Goal: Communication & Community: Answer question/provide support

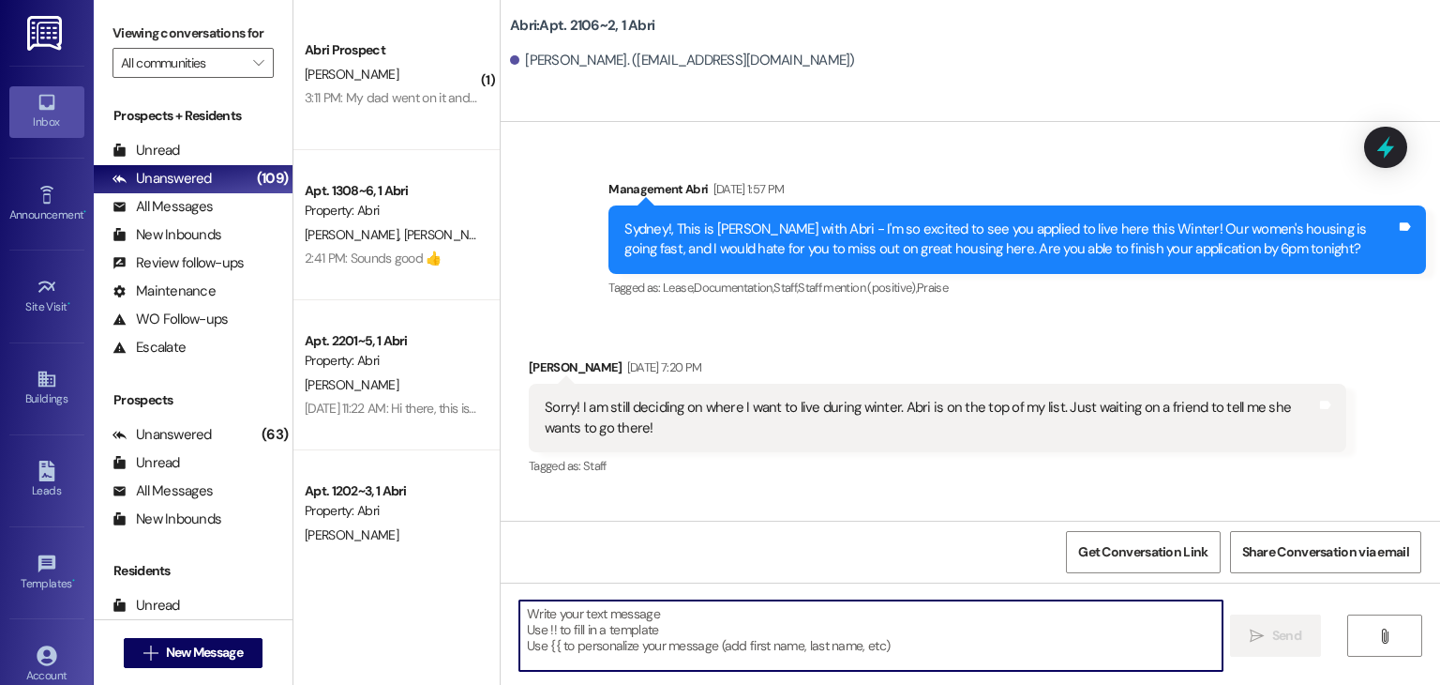
scroll to position [15034, 0]
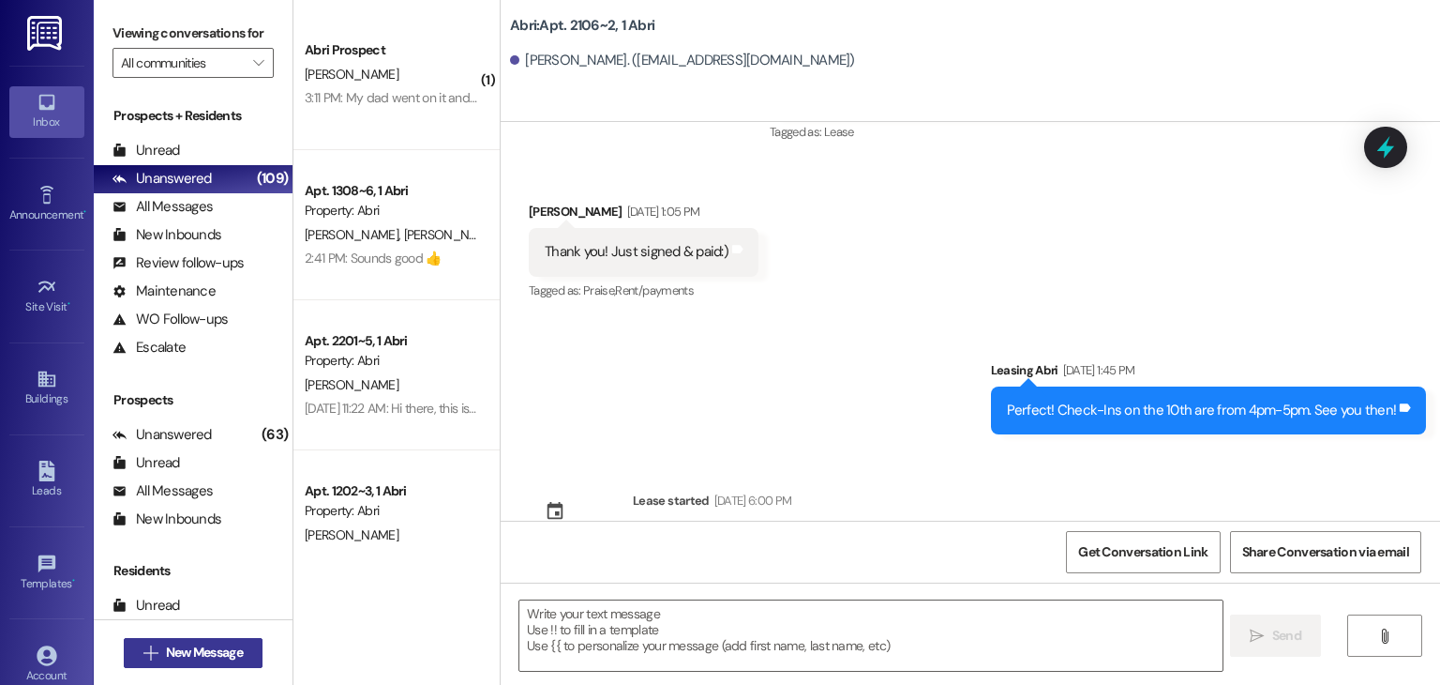
click at [221, 647] on span "New Message" at bounding box center [204, 652] width 77 height 20
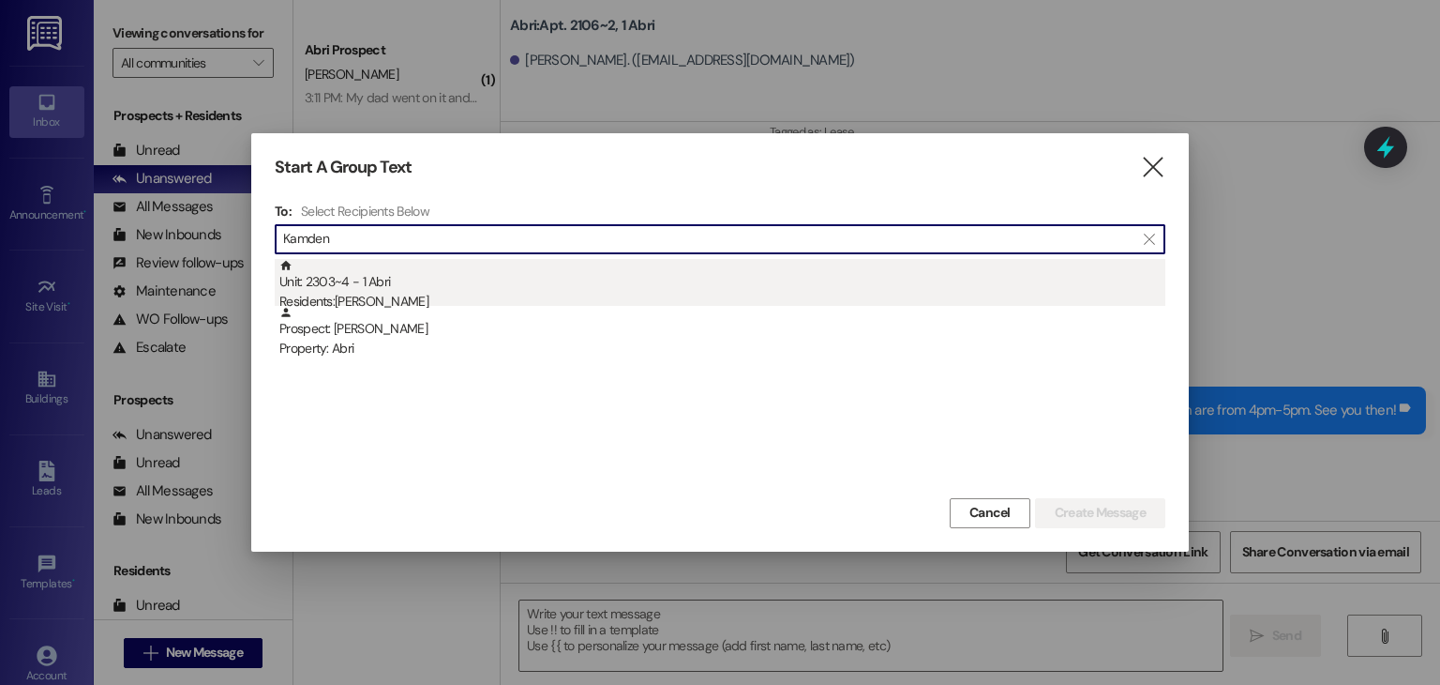
type input "Kamden"
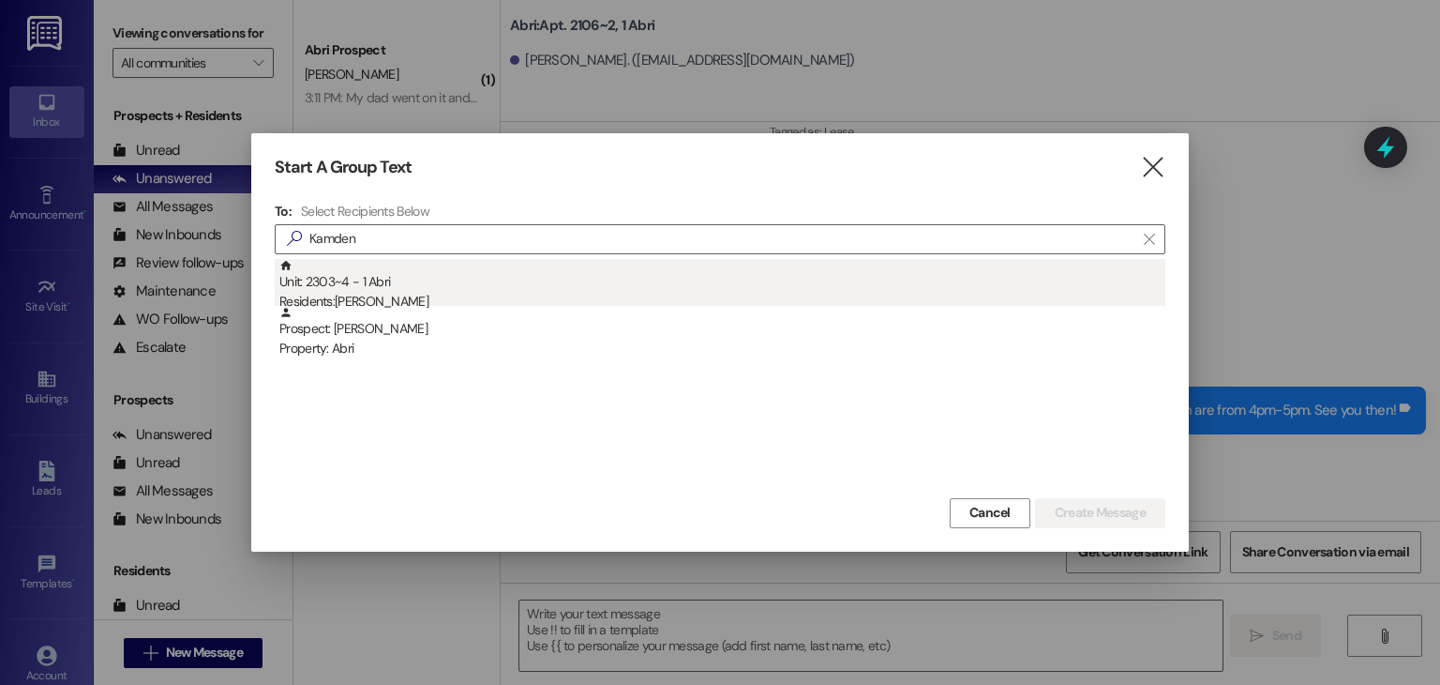
click at [433, 279] on div "Unit: 2303~4 - 1 Abri Residents: [PERSON_NAME]" at bounding box center [722, 285] width 886 height 53
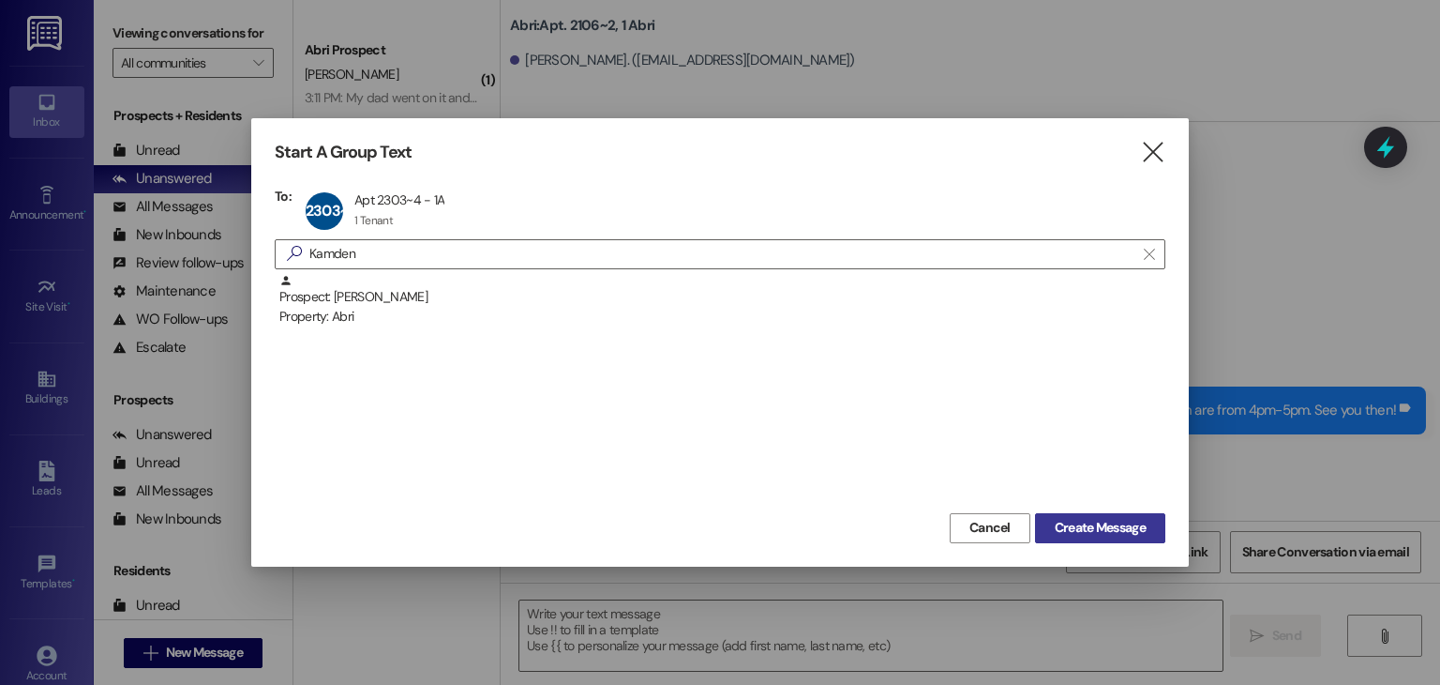
click at [1054, 515] on button "Create Message" at bounding box center [1100, 528] width 130 height 30
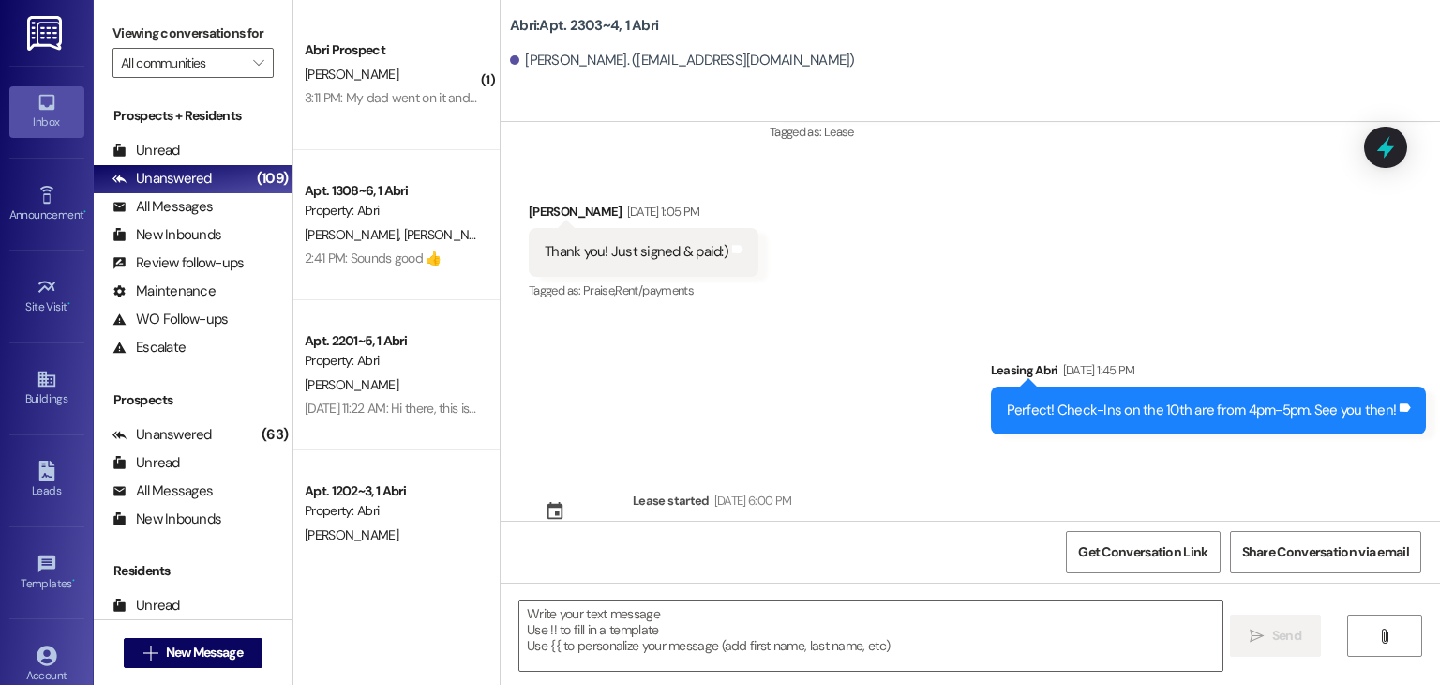
scroll to position [1614, 0]
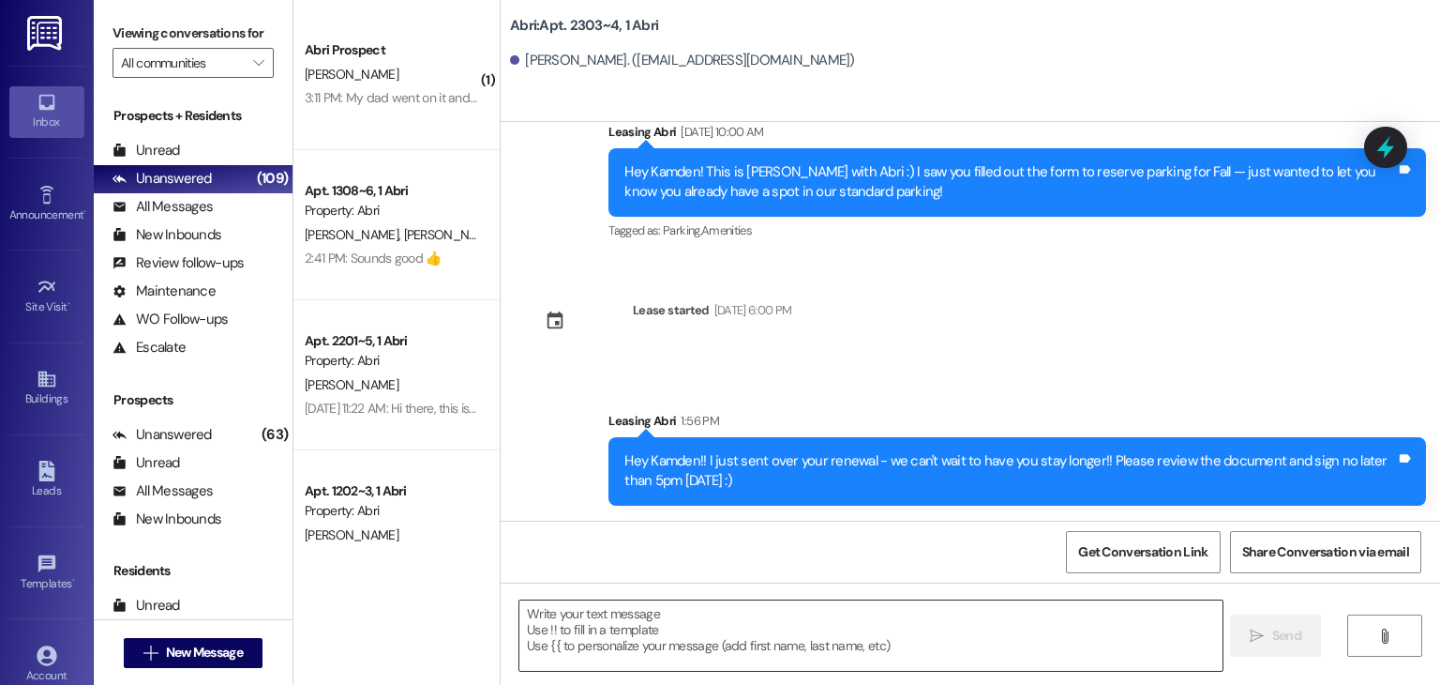
click at [700, 615] on textarea at bounding box center [870, 635] width 702 height 70
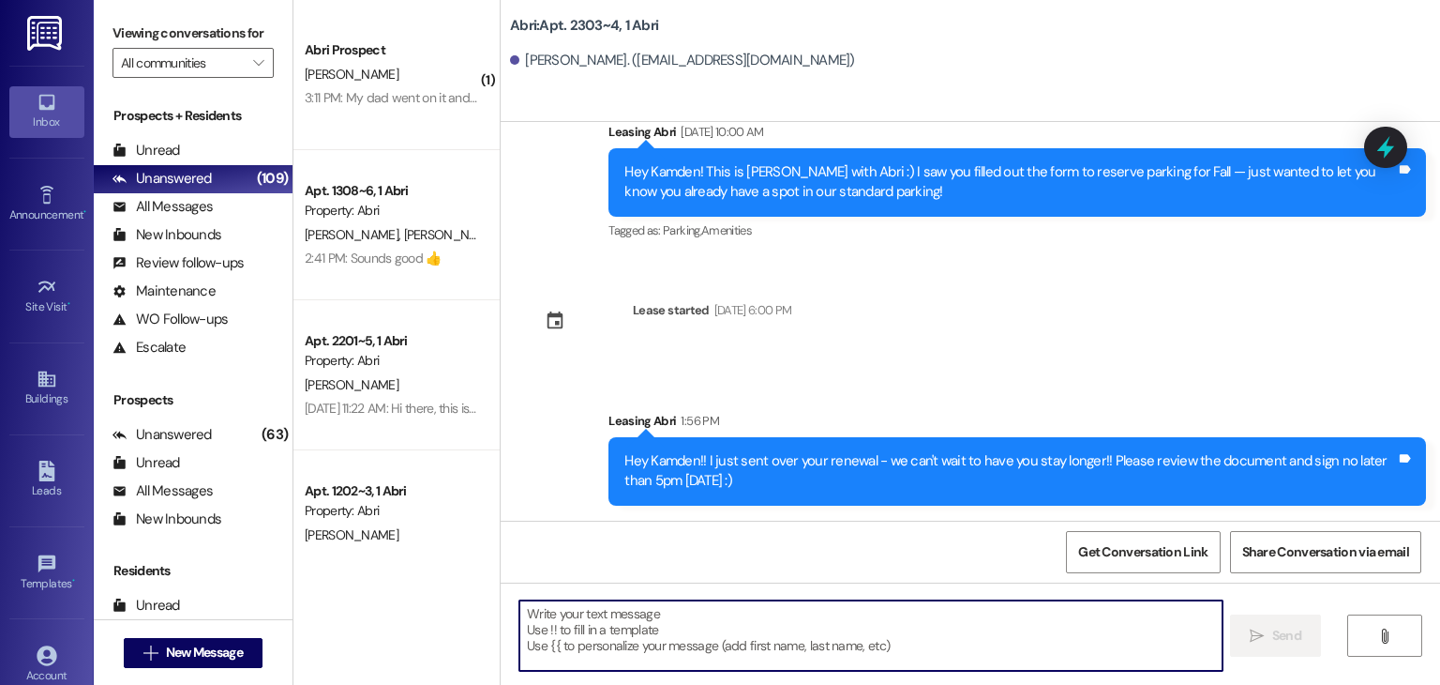
click at [604, 617] on textarea at bounding box center [870, 635] width 702 height 70
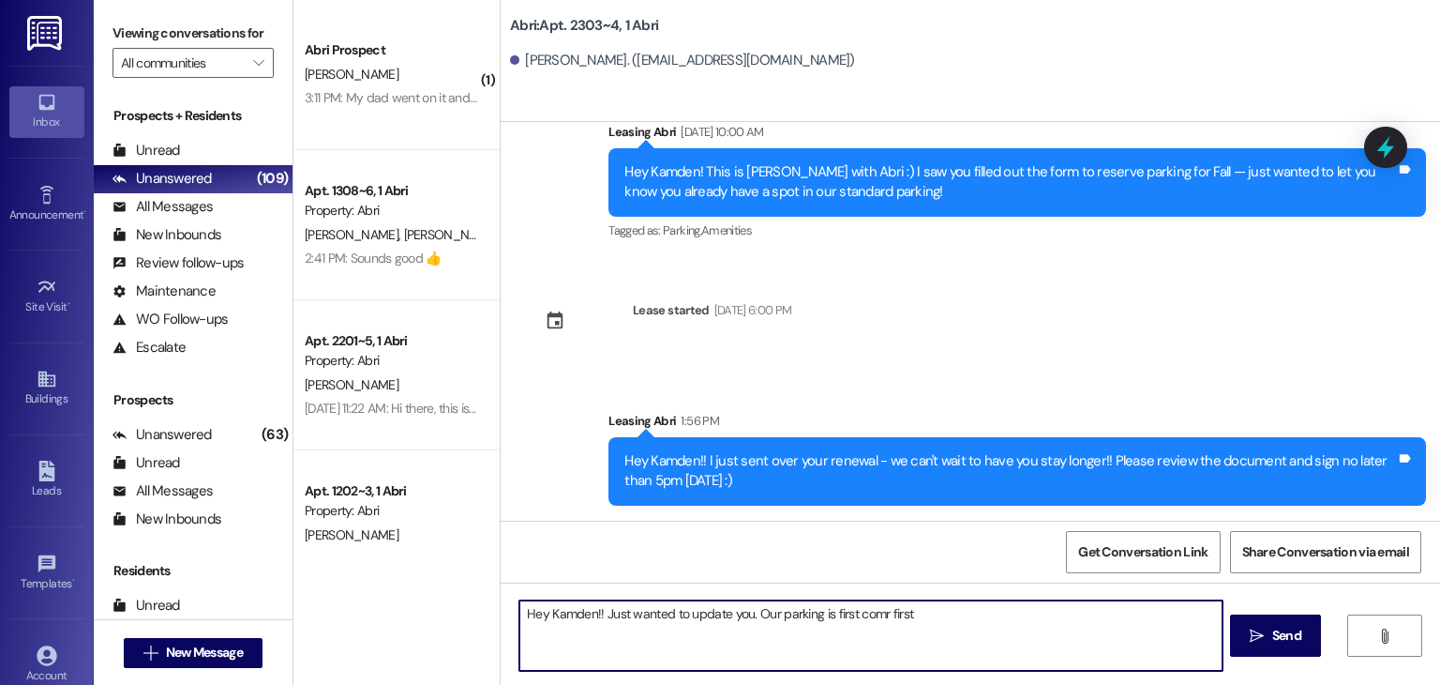
click at [875, 610] on textarea "Hey Kamden!! Just wanted to update you. Our parking is first comr first" at bounding box center [870, 635] width 702 height 70
click at [911, 615] on textarea "Hey Kamden!! Just wanted to update you. Our parking is first come, first" at bounding box center [870, 635] width 702 height 70
click at [1055, 615] on textarea "Hey Kamden!! Just wanted to update you. Our parking is first come, first serve …" at bounding box center [870, 635] width 702 height 70
click at [1196, 612] on textarea "Hey Kamden!! Just wanted to update you. Our parking is first come, first serve …" at bounding box center [870, 635] width 702 height 70
type textarea "Hey Kamden!! Just wanted to update you. Our parking is first come, first serve …"
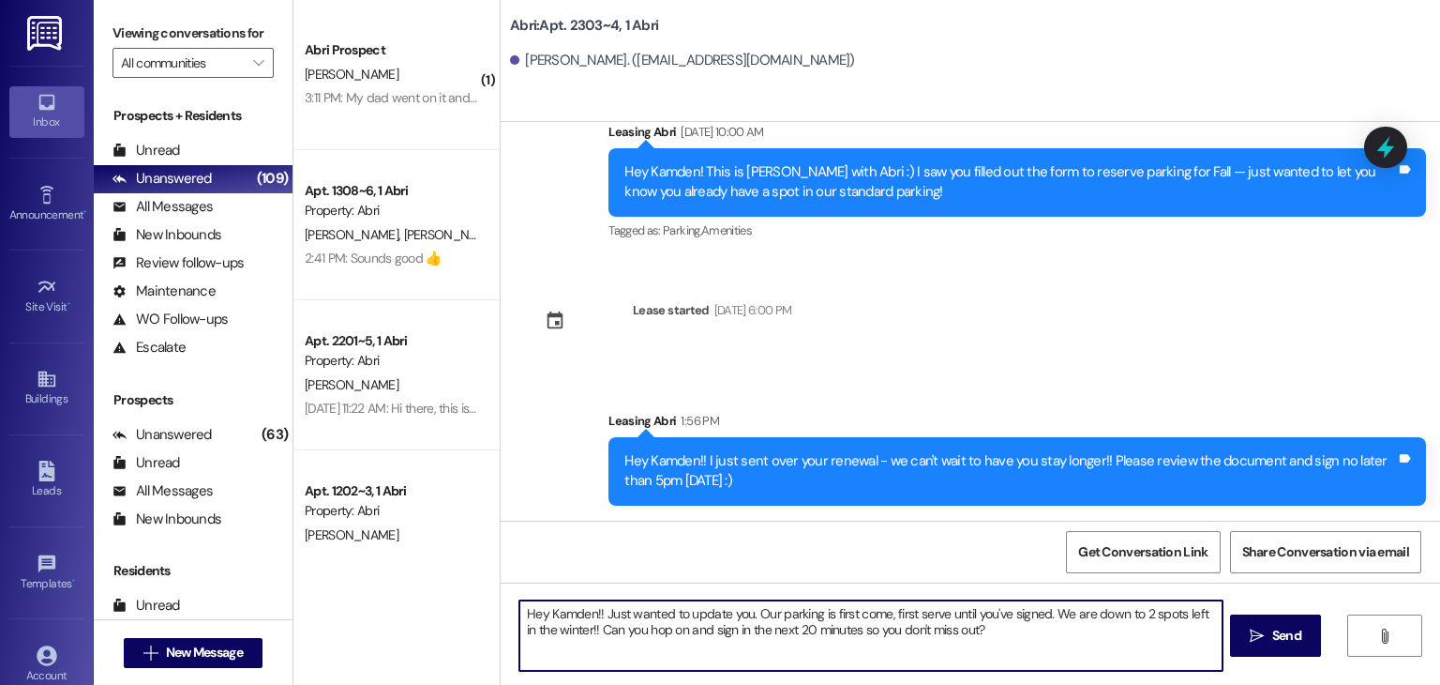
click at [1031, 635] on textarea "Hey Kamden!! Just wanted to update you. Our parking is first come, first serve …" at bounding box center [870, 635] width 702 height 70
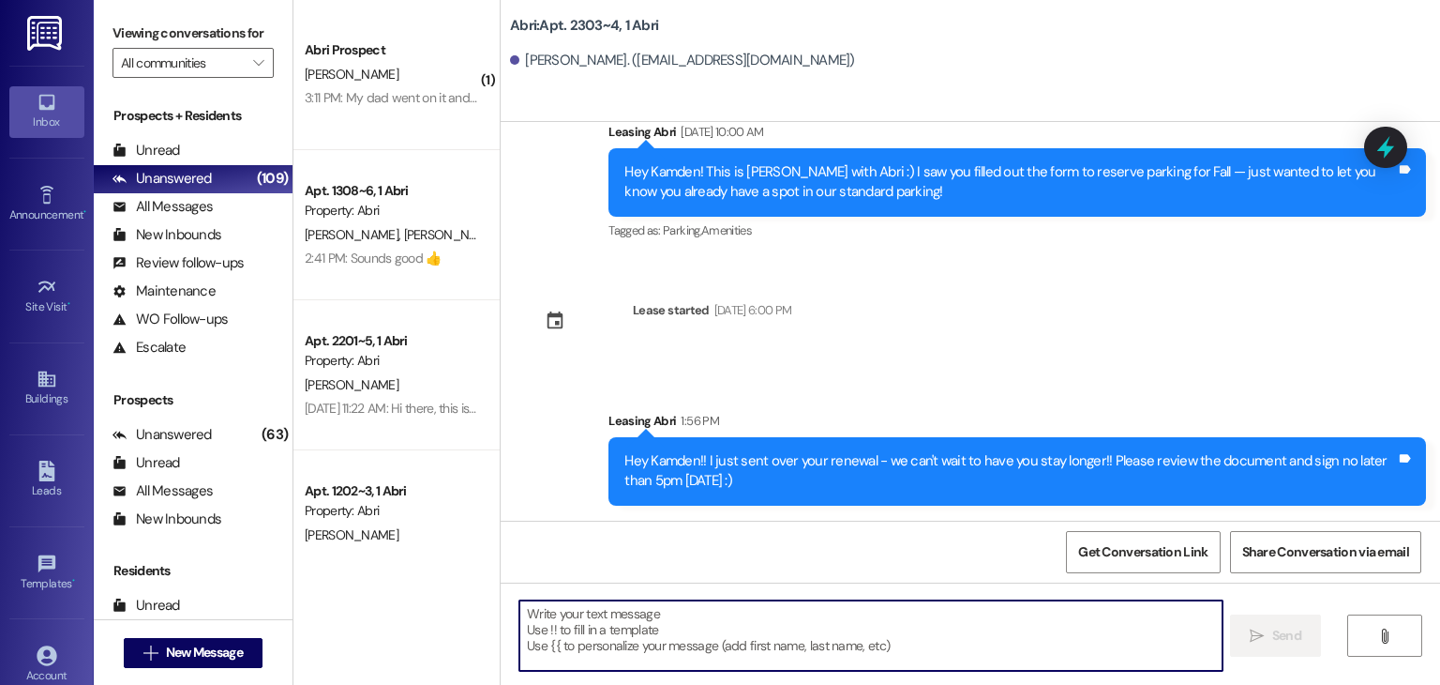
scroll to position [1764, 0]
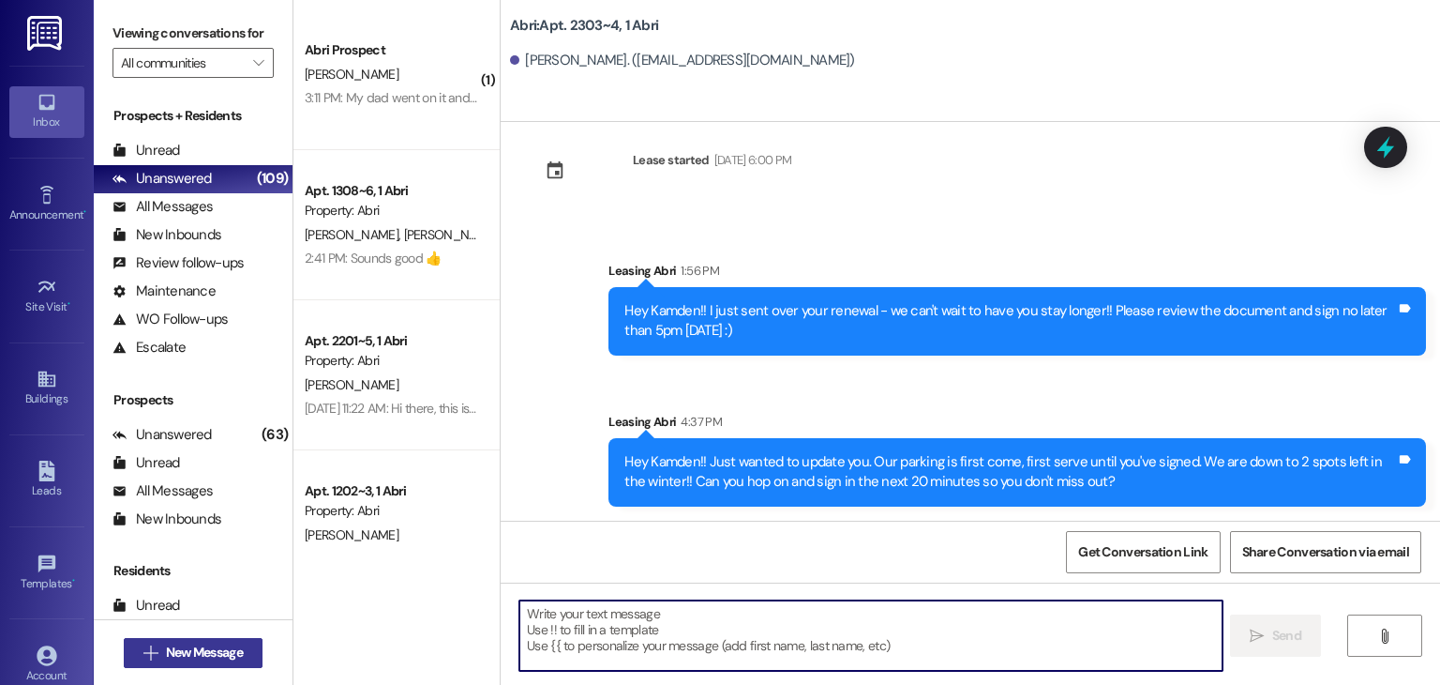
click at [203, 639] on button " New Message" at bounding box center [193, 653] width 139 height 30
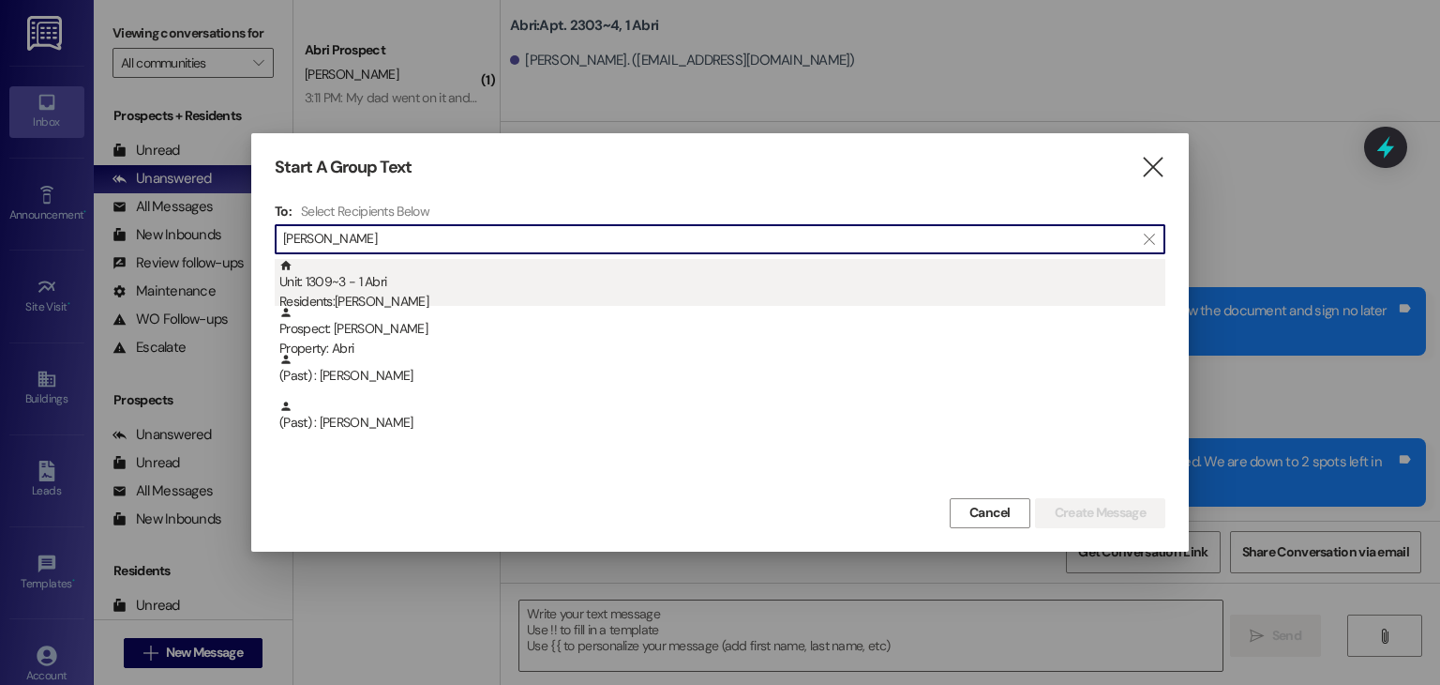
type input "[PERSON_NAME]"
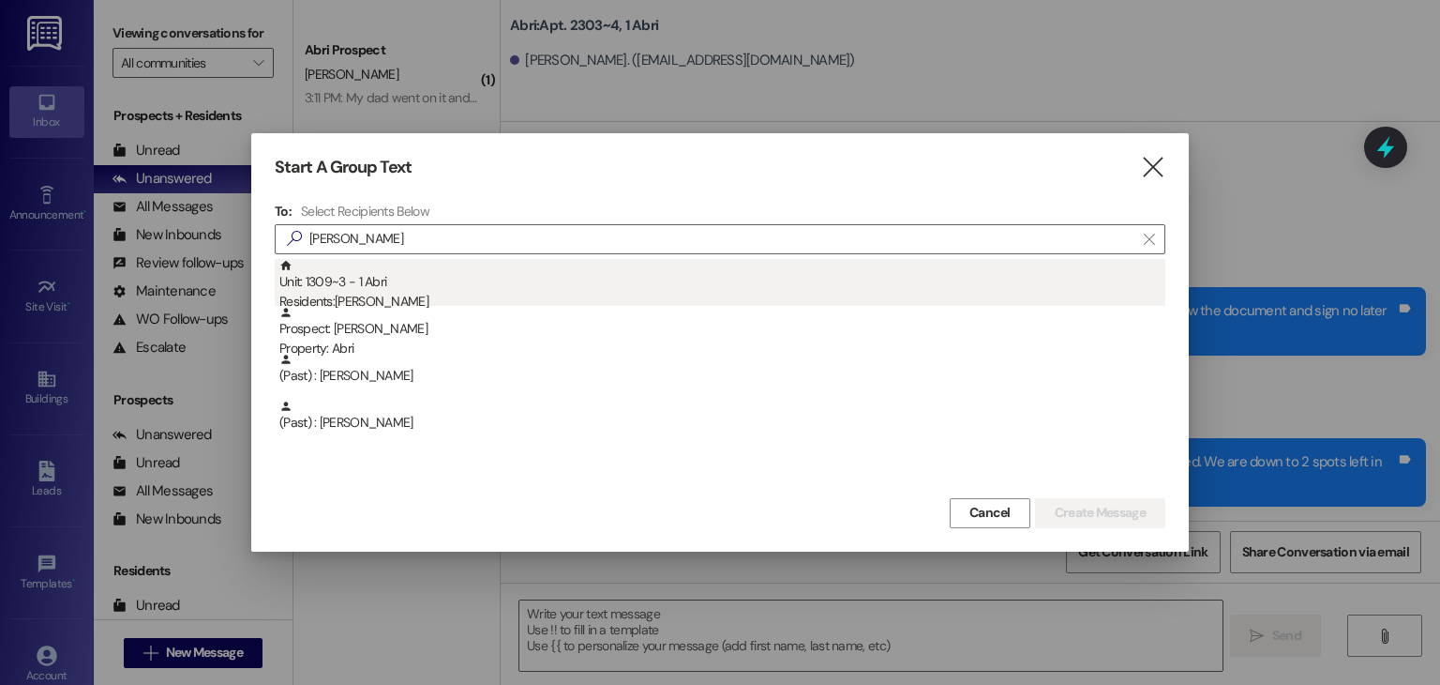
click at [422, 297] on div "Residents: [PERSON_NAME]" at bounding box center [722, 302] width 886 height 20
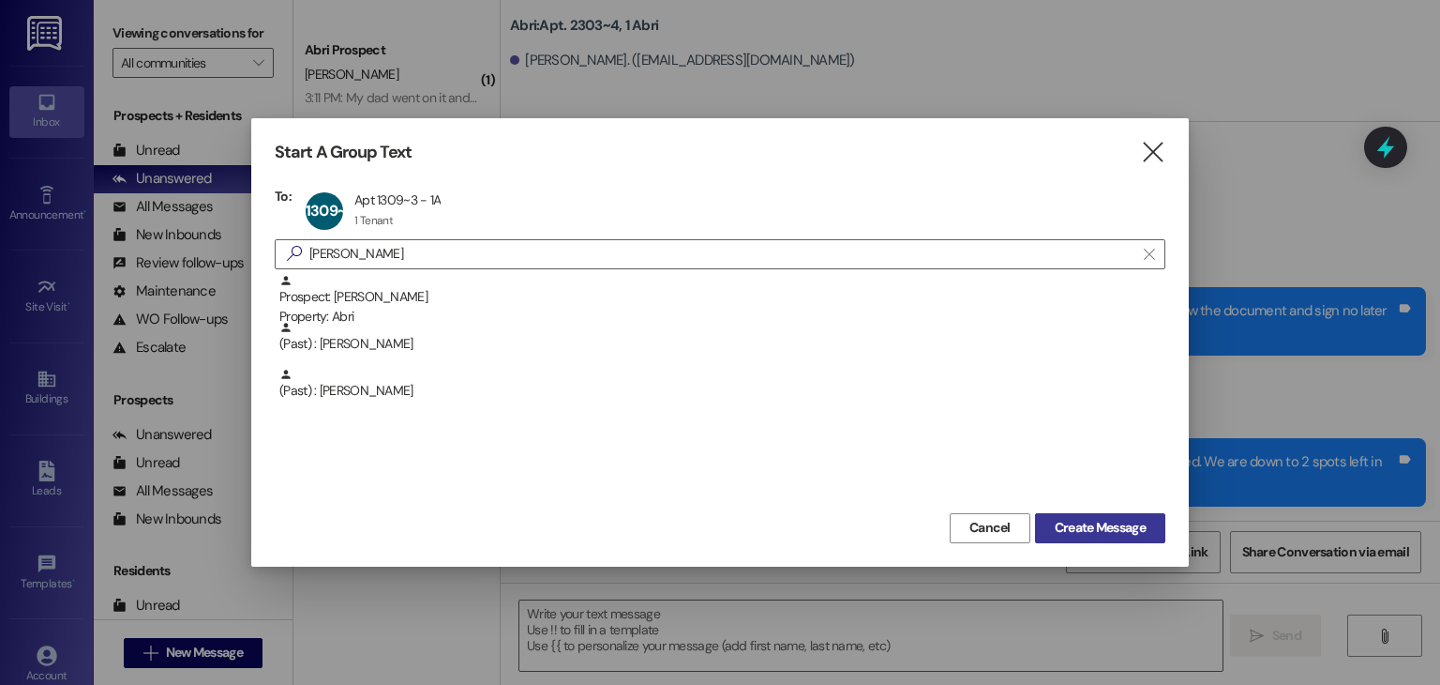
click at [1061, 518] on span "Create Message" at bounding box center [1100, 528] width 91 height 20
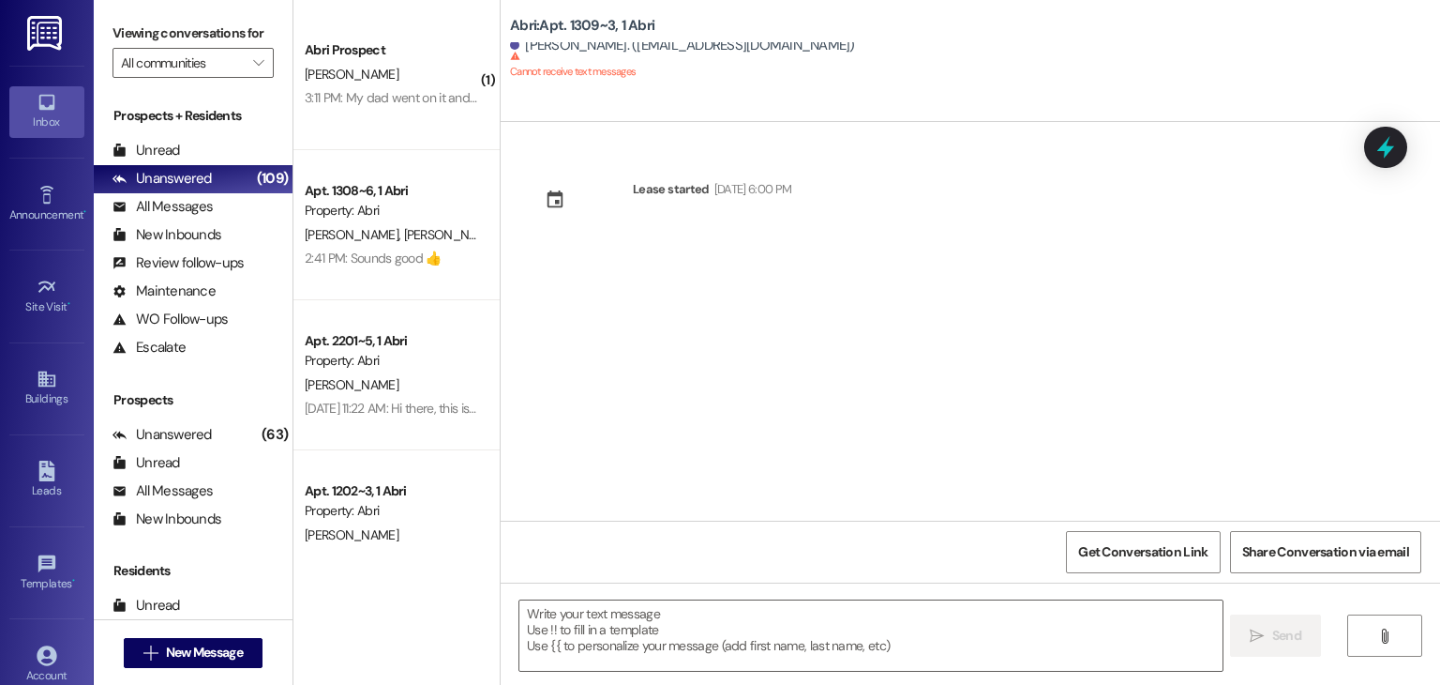
scroll to position [0, 0]
click at [233, 656] on span "New Message" at bounding box center [204, 652] width 77 height 20
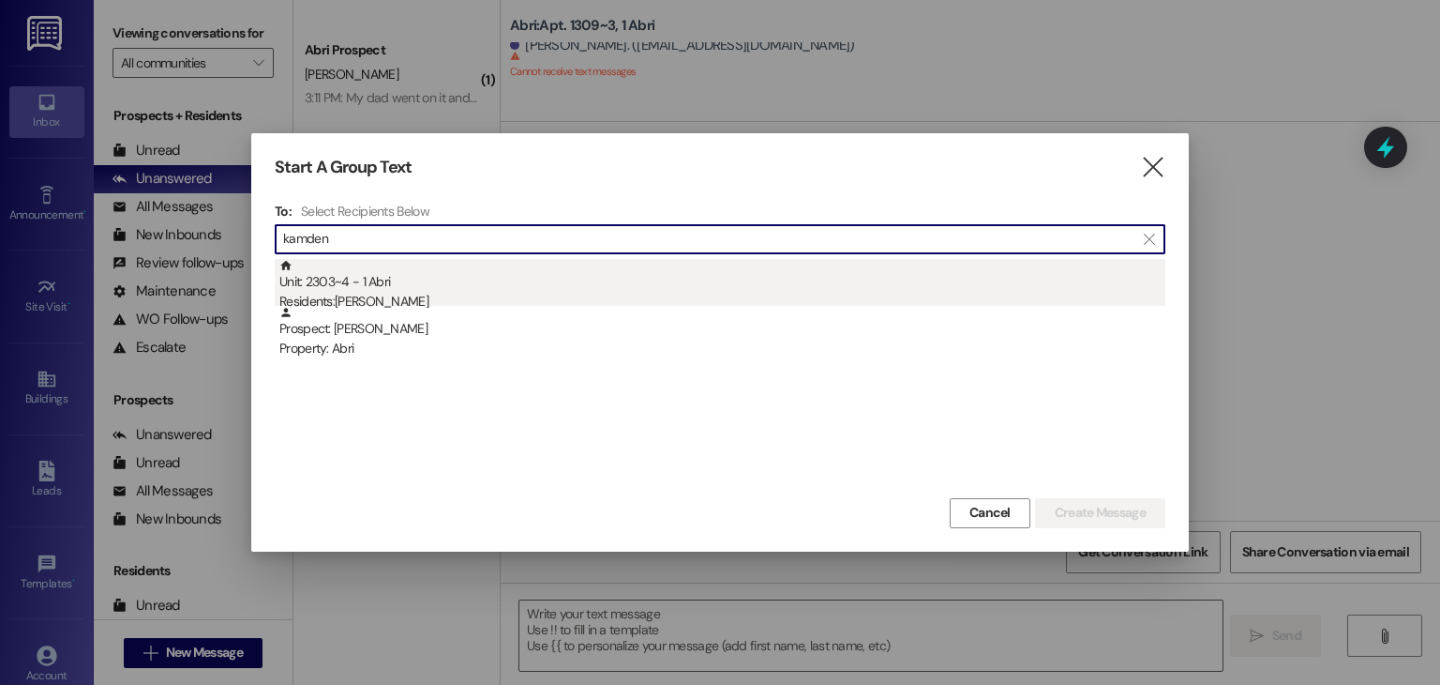
type input "kamden"
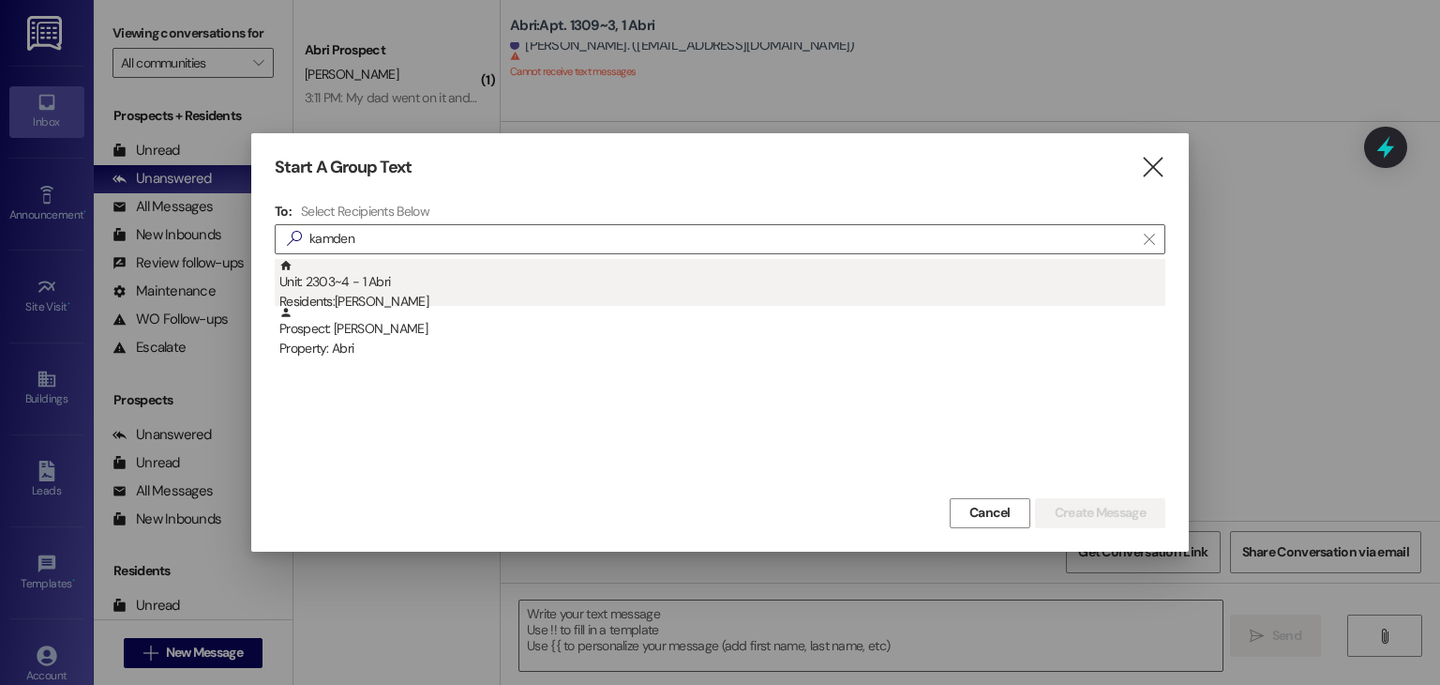
click at [414, 267] on div "Unit: 2303~4 - 1 Abri Residents: [PERSON_NAME]" at bounding box center [722, 285] width 886 height 53
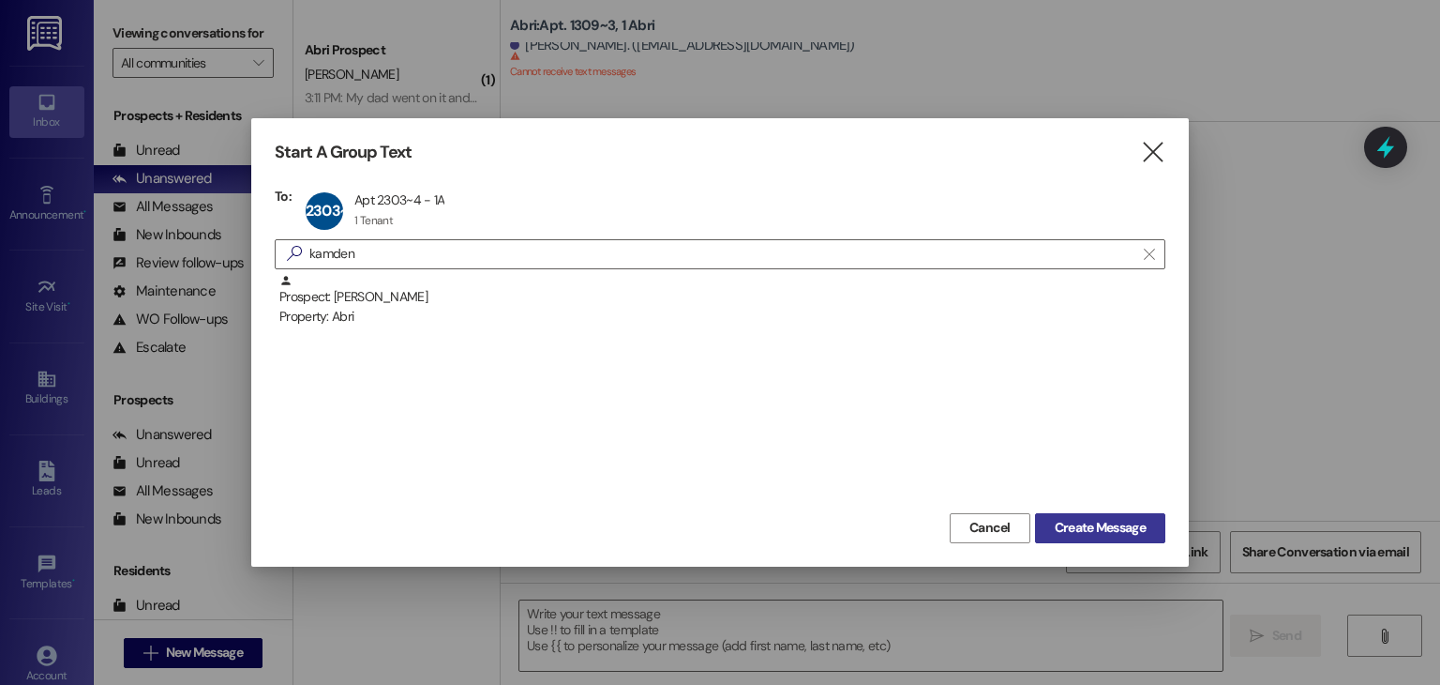
click at [1061, 540] on button "Create Message" at bounding box center [1100, 528] width 130 height 30
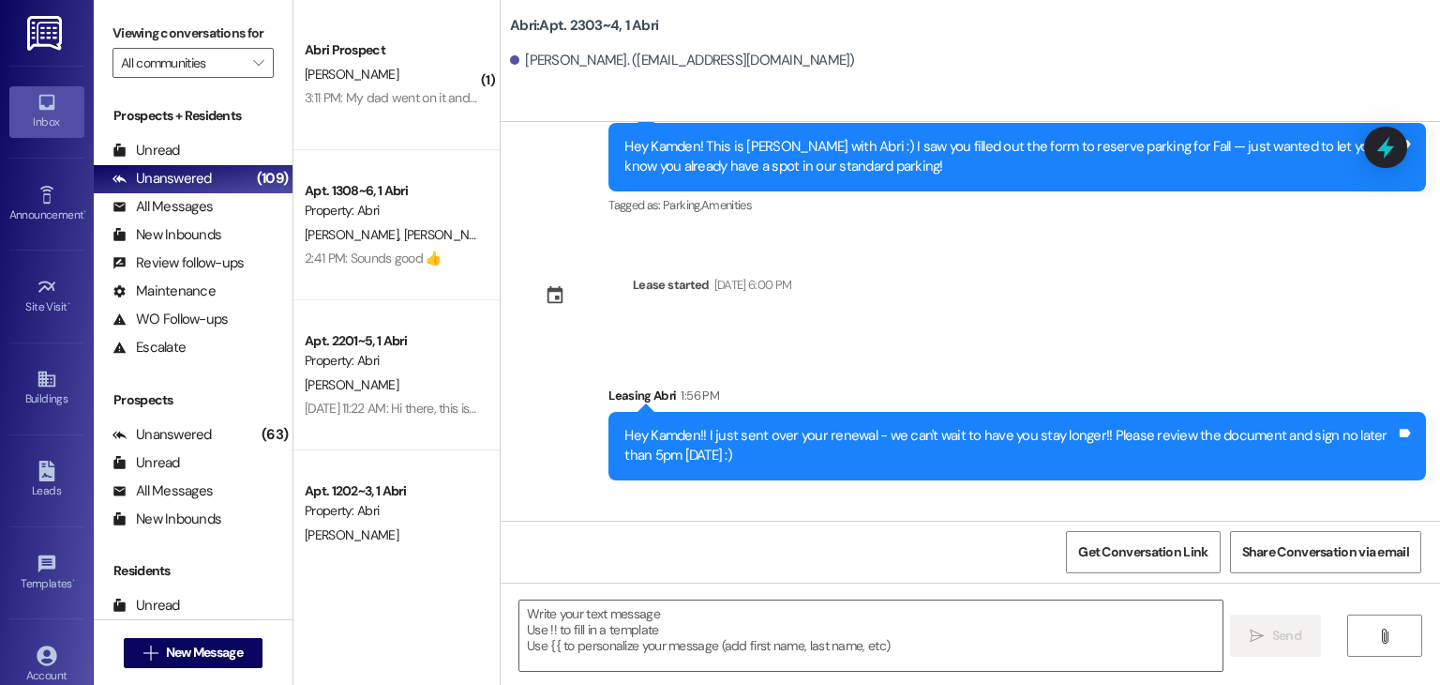
scroll to position [1792, 0]
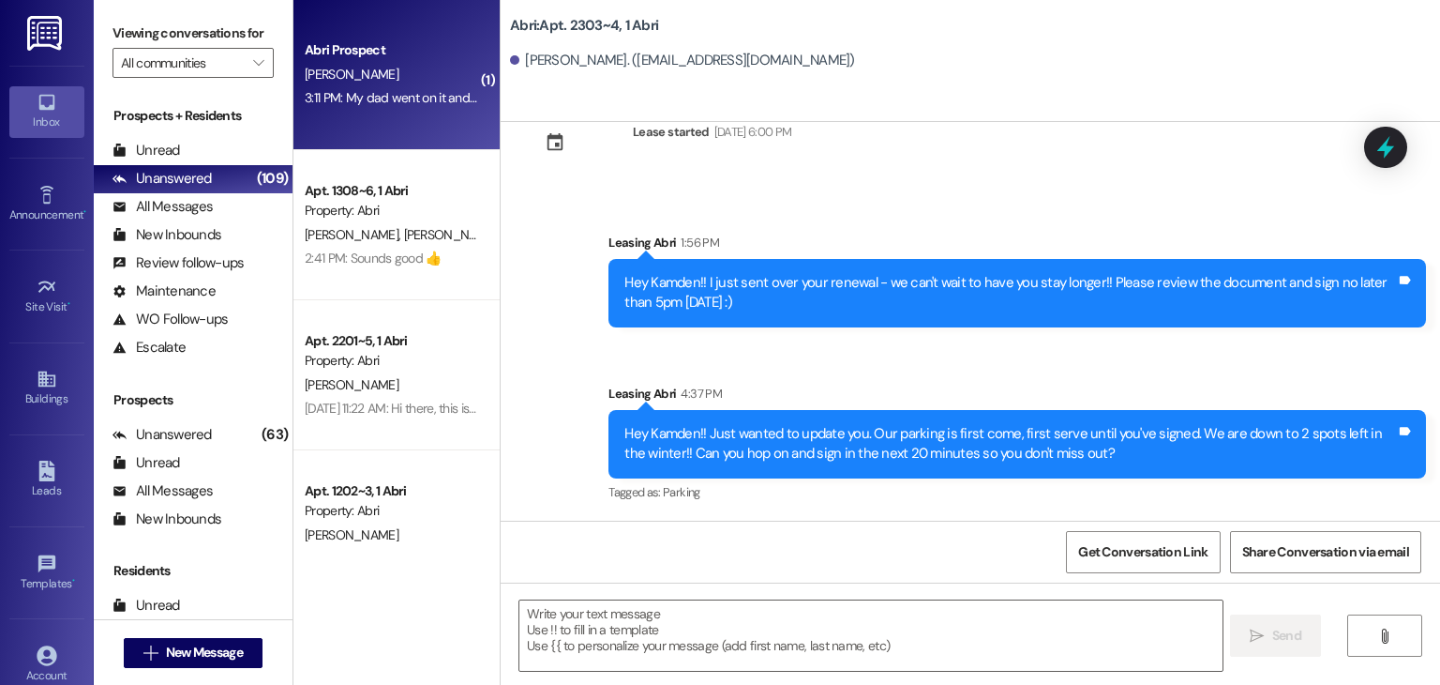
click at [442, 115] on div "Abri Prospect [PERSON_NAME] 3:11 PM: My dad went on it and he said every space …" at bounding box center [397, 75] width 206 height 150
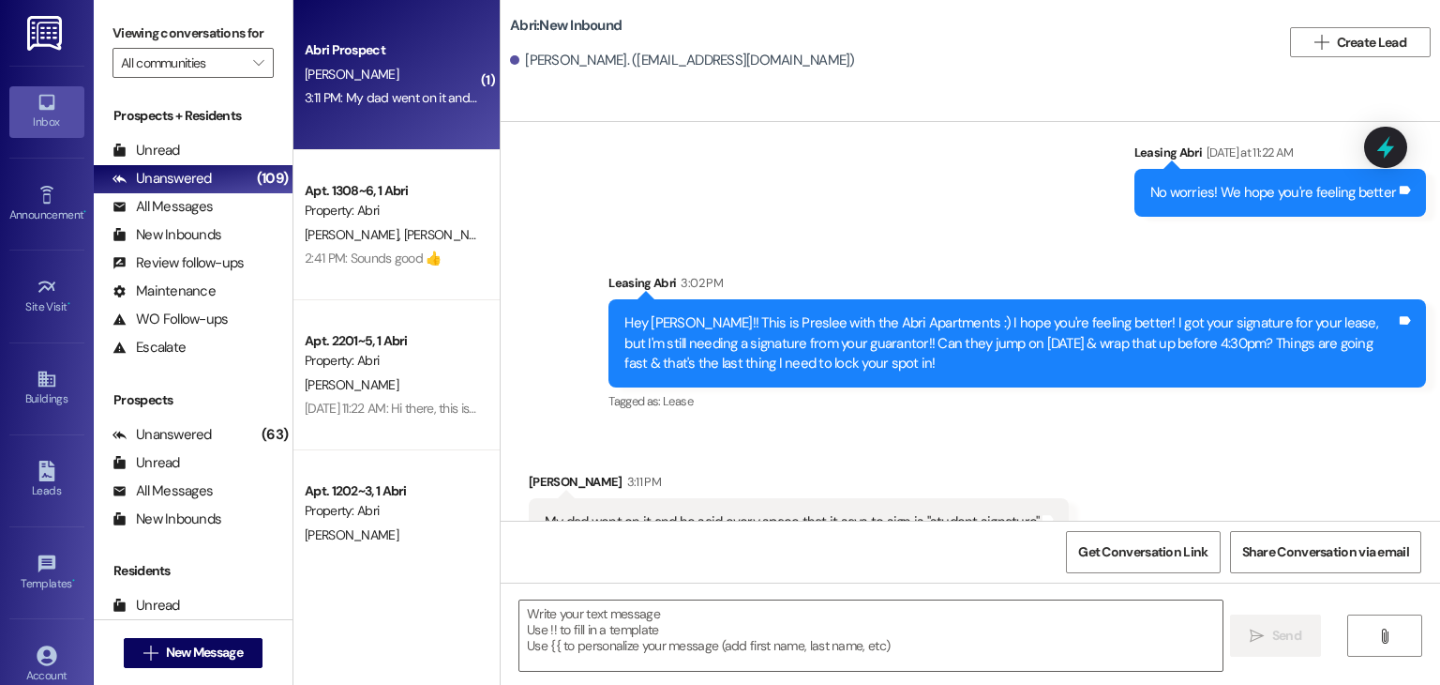
scroll to position [3331, 0]
